Goal: Information Seeking & Learning: Learn about a topic

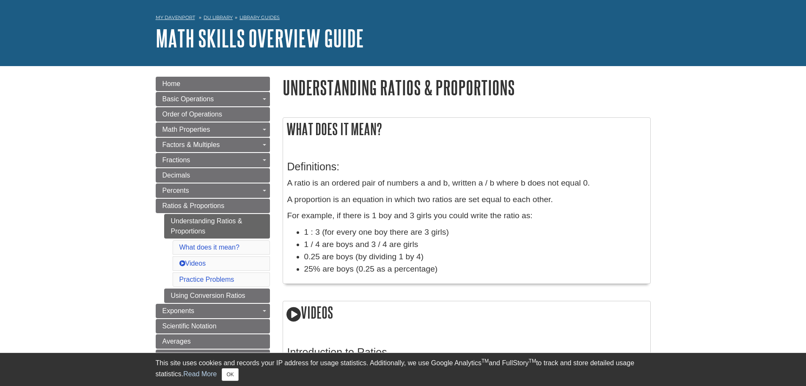
scroll to position [42, 0]
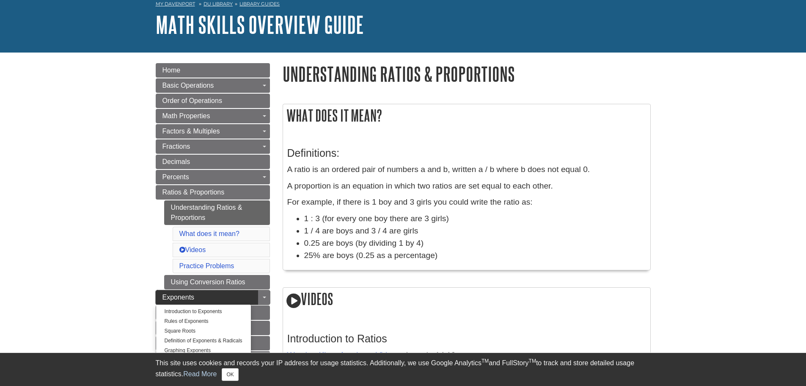
click at [191, 296] on span "Exponents" at bounding box center [179, 296] width 32 height 7
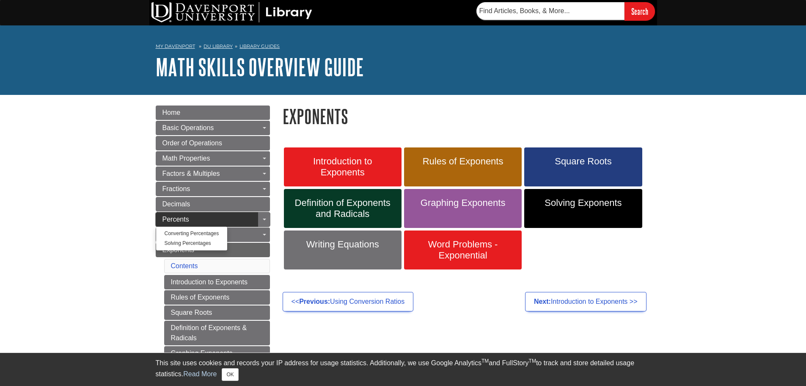
click at [186, 218] on span "Percents" at bounding box center [176, 218] width 27 height 7
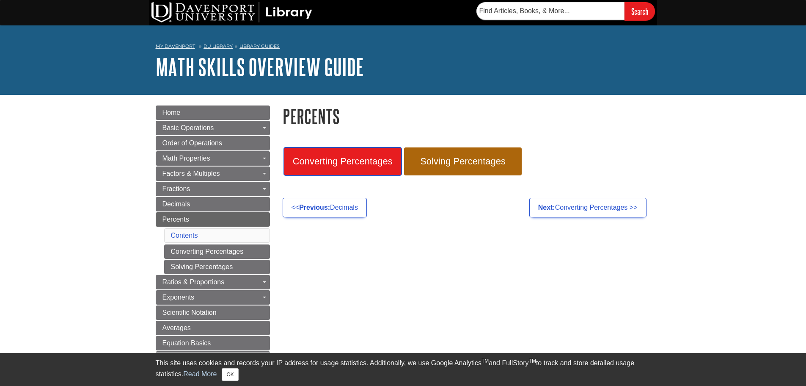
click at [341, 166] on span "Converting Percentages" at bounding box center [342, 161] width 105 height 11
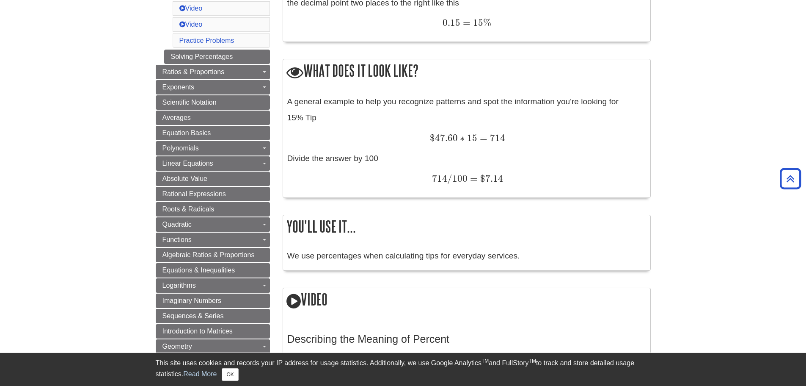
scroll to position [212, 0]
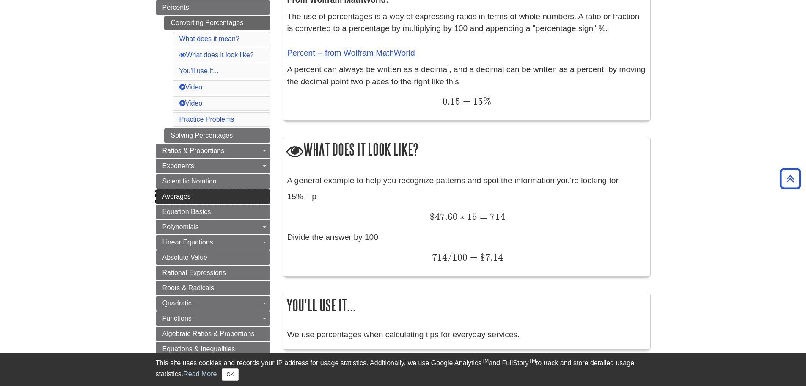
click at [164, 199] on span "Averages" at bounding box center [177, 196] width 28 height 7
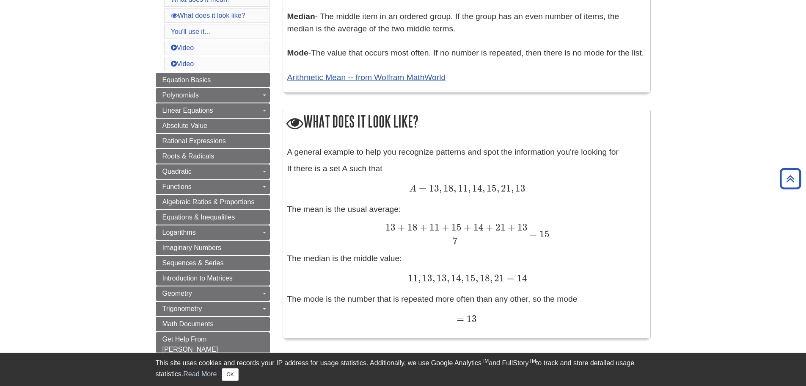
scroll to position [296, 0]
click at [175, 266] on span "Sequences & Series" at bounding box center [193, 263] width 61 height 7
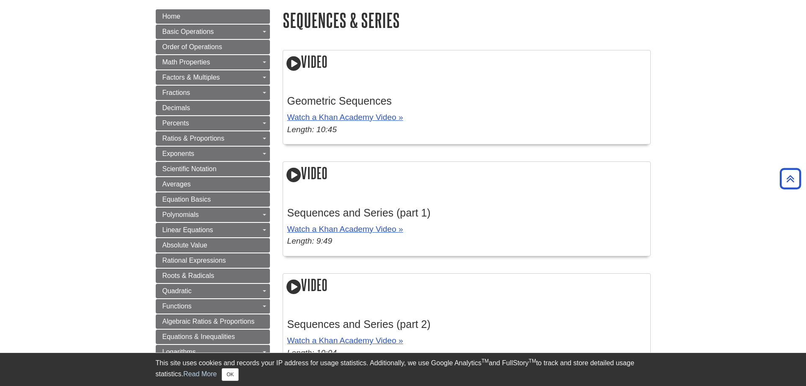
scroll to position [85, 0]
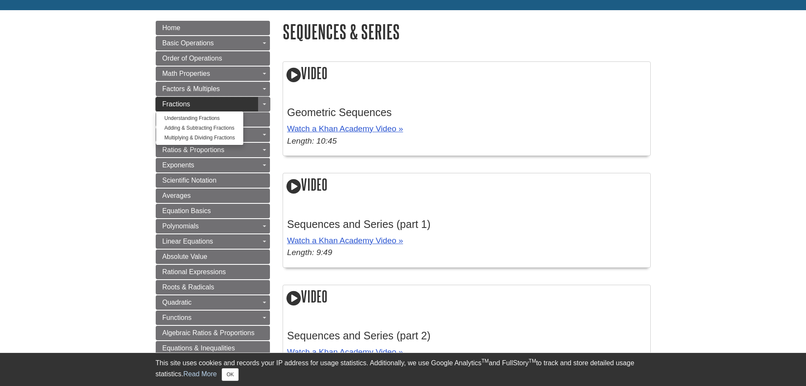
click at [168, 102] on span "Fractions" at bounding box center [177, 103] width 28 height 7
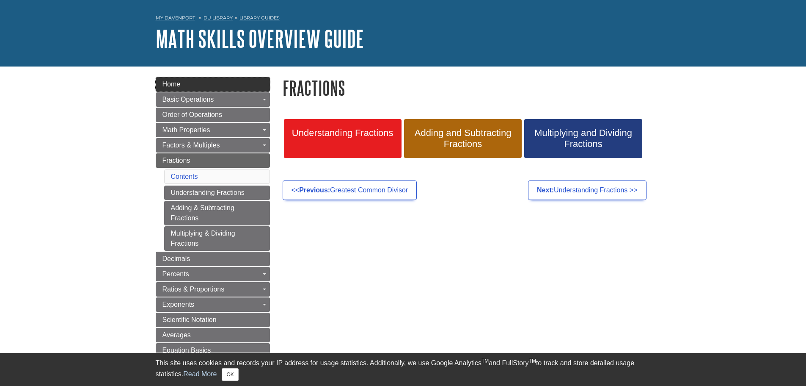
scroll to position [42, 0]
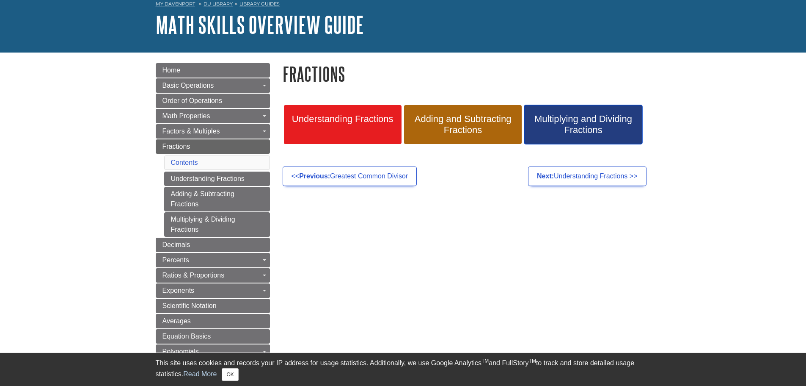
click at [557, 131] on span "Multiplying and Dividing Fractions" at bounding box center [583, 124] width 105 height 22
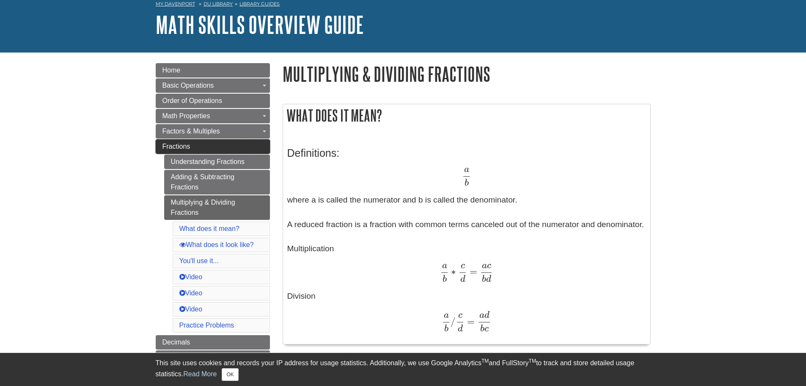
scroll to position [254, 0]
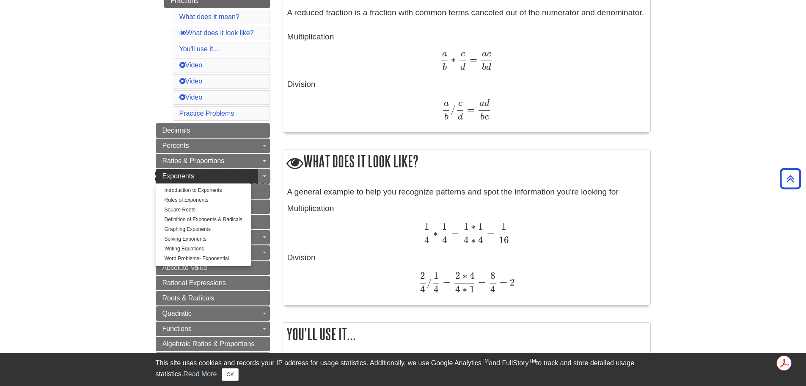
click at [222, 177] on link "Exponents" at bounding box center [213, 176] width 114 height 14
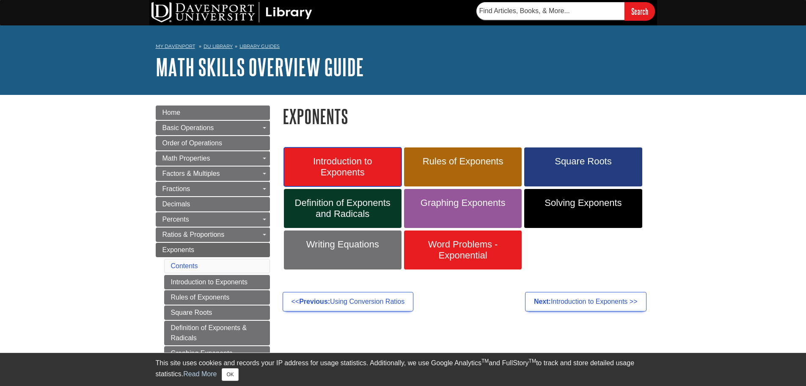
click at [352, 166] on span "Introduction to Exponents" at bounding box center [342, 167] width 105 height 22
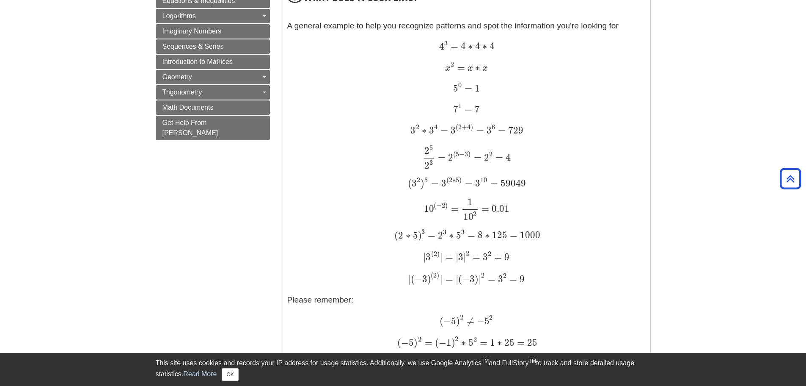
scroll to position [720, 0]
